Goal: Find specific page/section: Locate a particular part of the current website

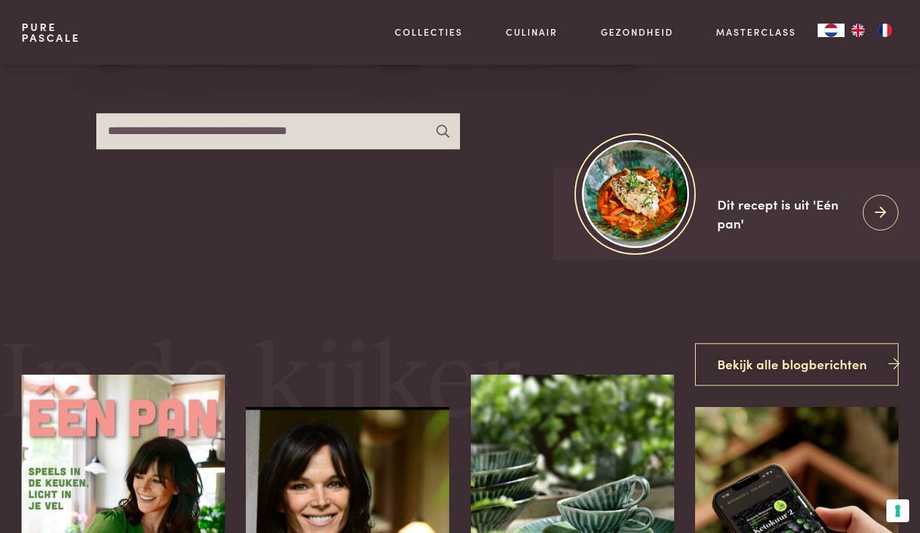
scroll to position [257, 0]
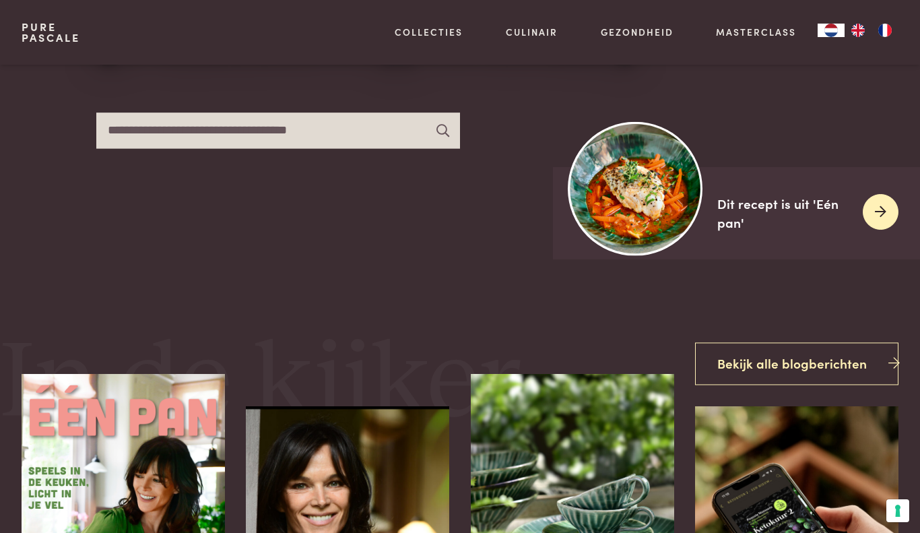
click at [892, 210] on div at bounding box center [881, 212] width 36 height 36
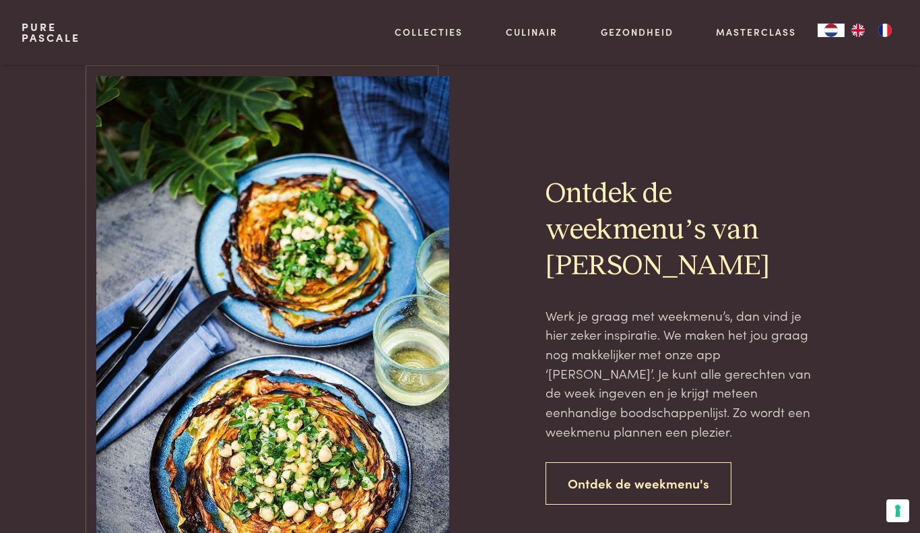
scroll to position [2751, 0]
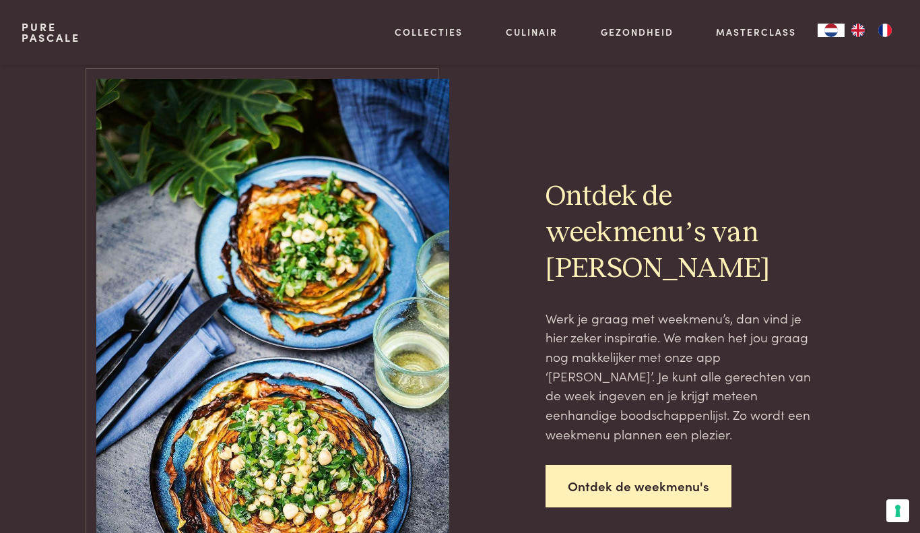
click at [713, 473] on link "Ontdek de weekmenu's" at bounding box center [639, 486] width 186 height 42
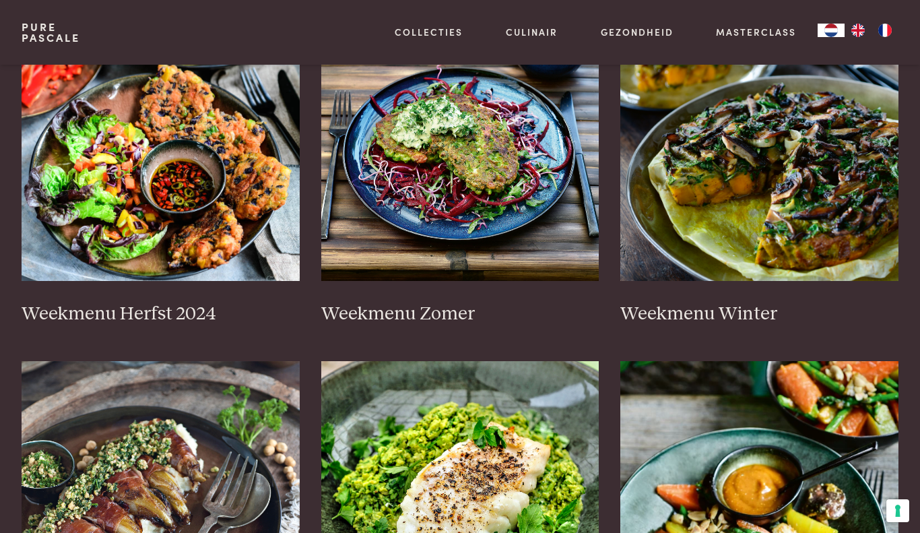
scroll to position [368, 0]
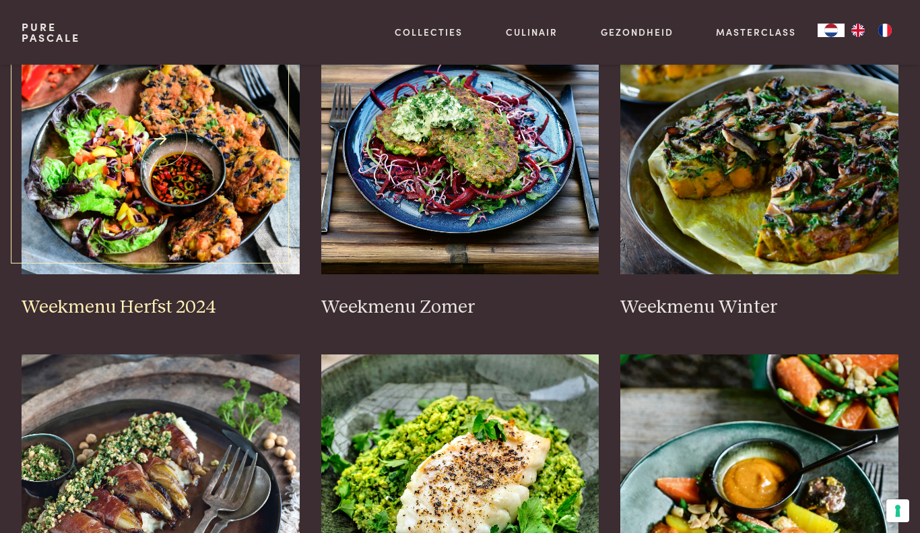
click at [197, 162] on img at bounding box center [161, 139] width 278 height 269
